Goal: Navigation & Orientation: Find specific page/section

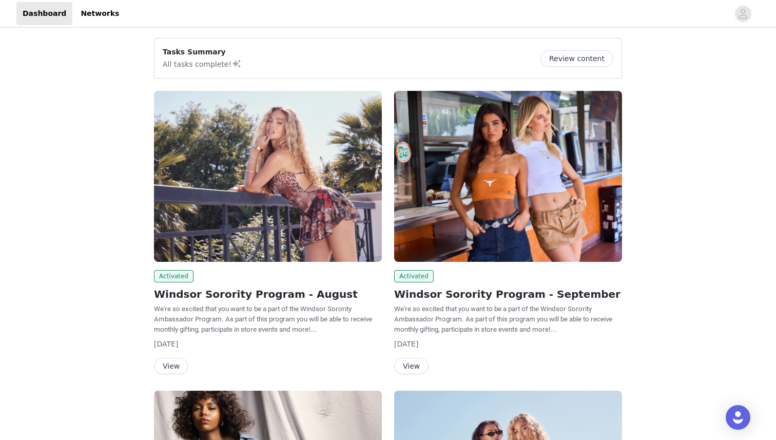
click at [418, 367] on button "View" at bounding box center [411, 366] width 34 height 16
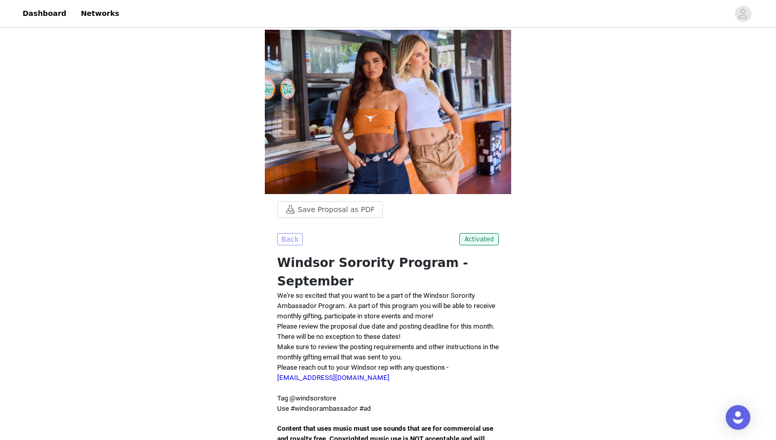
click at [297, 242] on button "Back" at bounding box center [290, 239] width 26 height 12
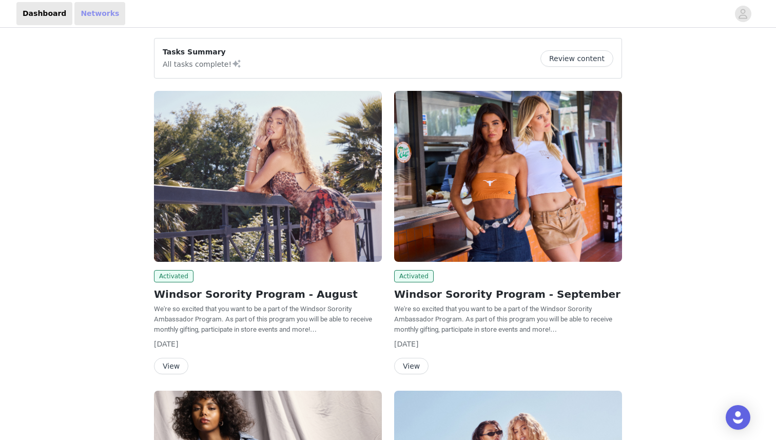
click at [100, 10] on link "Networks" at bounding box center [99, 13] width 51 height 23
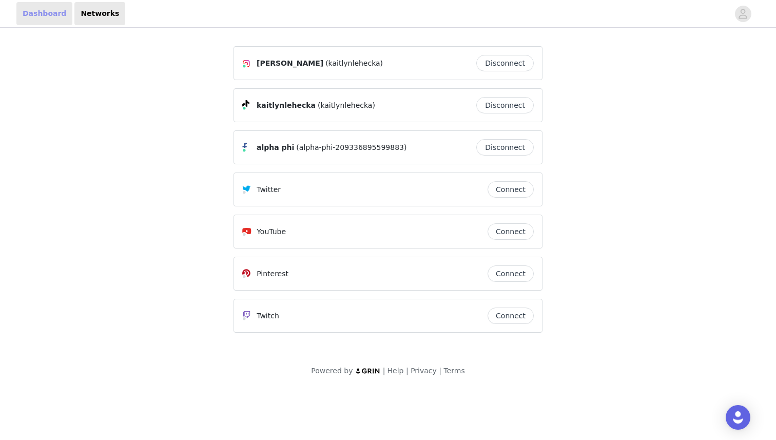
click at [29, 23] on link "Dashboard" at bounding box center [44, 13] width 56 height 23
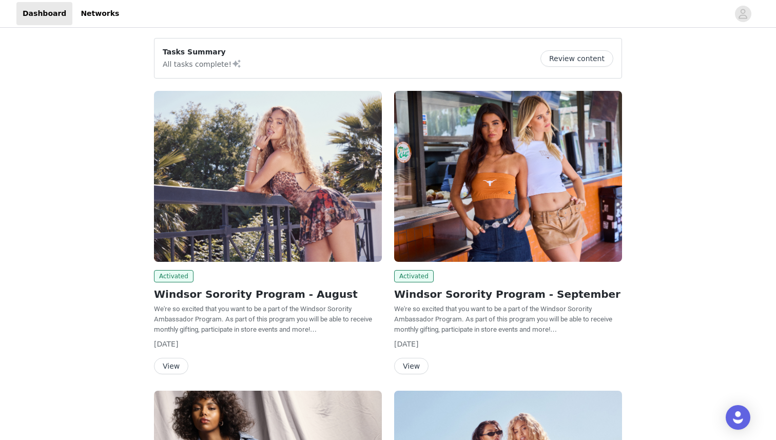
click at [560, 62] on button "Review content" at bounding box center [577, 58] width 73 height 16
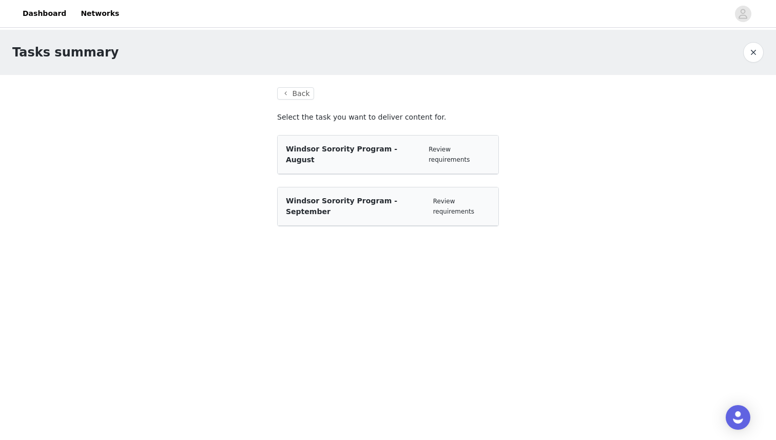
click at [758, 53] on button "button" at bounding box center [753, 52] width 21 height 21
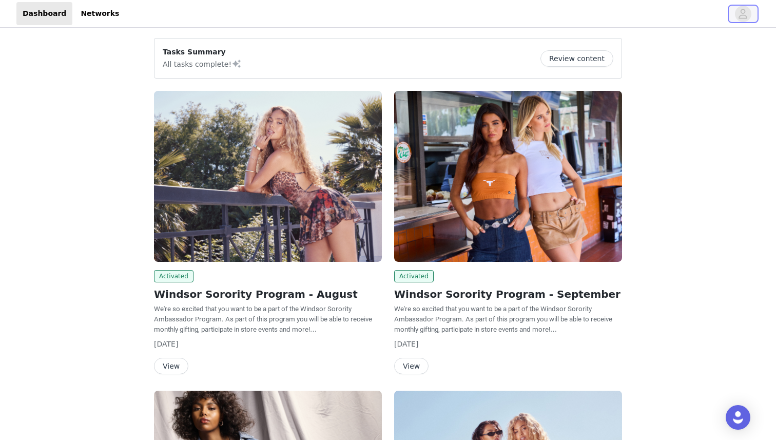
click at [745, 7] on icon "avatar" at bounding box center [743, 14] width 10 height 16
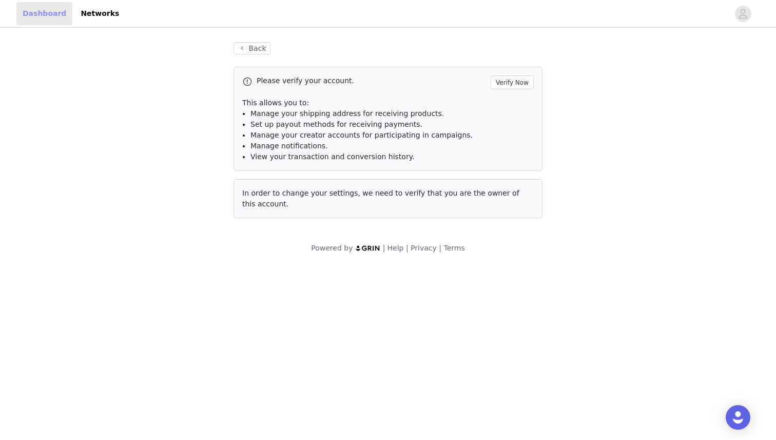
click at [49, 18] on link "Dashboard" at bounding box center [44, 13] width 56 height 23
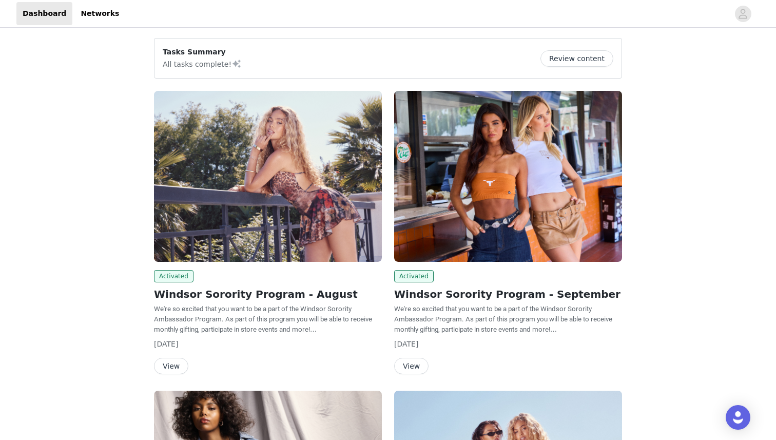
click at [428, 144] on img at bounding box center [508, 176] width 228 height 171
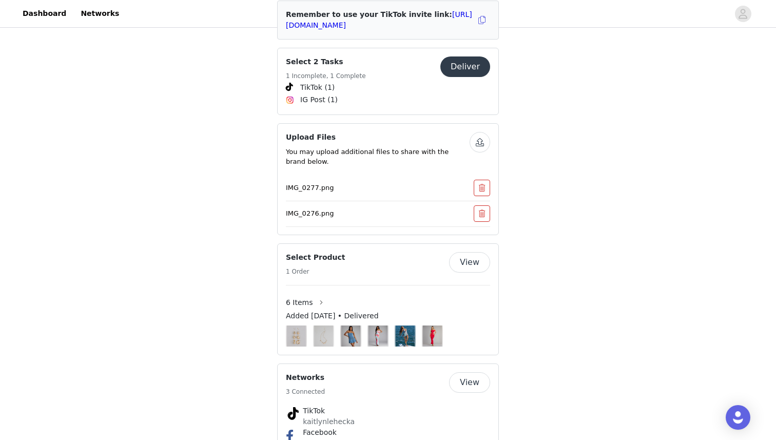
scroll to position [329, 0]
